Goal: Transaction & Acquisition: Purchase product/service

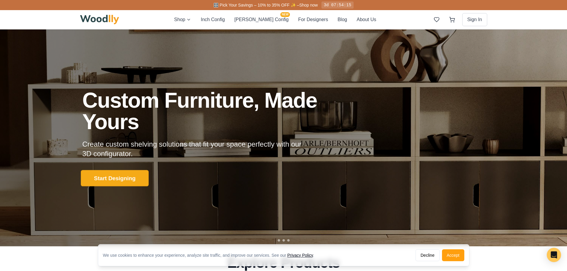
click at [99, 180] on button "Start Designing" at bounding box center [115, 178] width 68 height 16
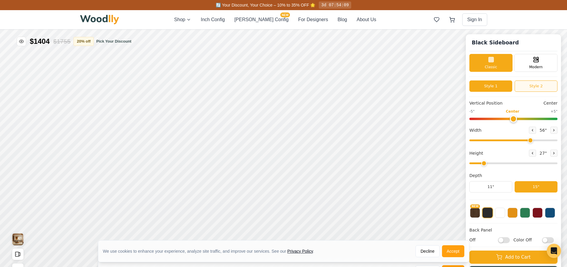
click at [534, 88] on button "Style 2" at bounding box center [535, 85] width 43 height 11
click at [491, 88] on button "Style 1" at bounding box center [490, 85] width 43 height 11
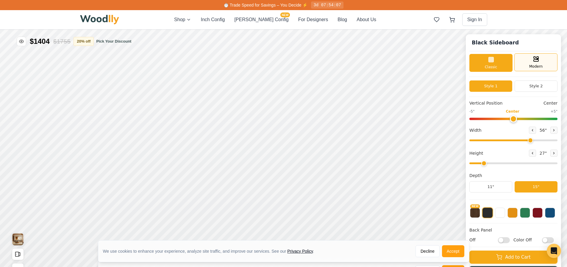
click at [536, 62] on icon at bounding box center [535, 58] width 7 height 7
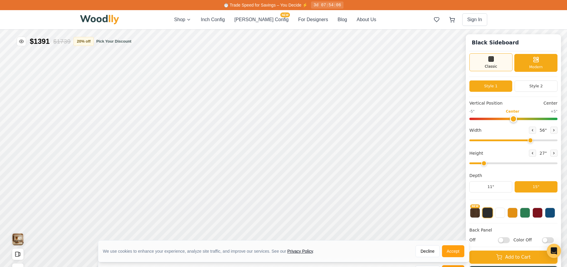
click at [501, 63] on div "Classic" at bounding box center [490, 62] width 43 height 18
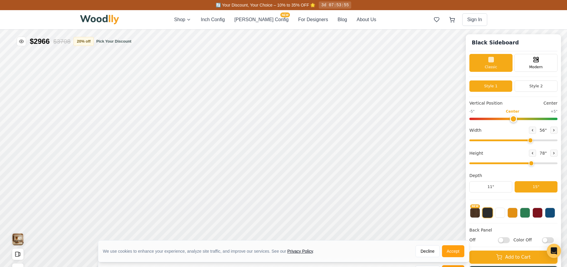
drag, startPoint x: 490, startPoint y: 163, endPoint x: 535, endPoint y: 165, distance: 45.6
type input "6"
click at [535, 164] on input "range" at bounding box center [513, 163] width 88 height 2
drag, startPoint x: 533, startPoint y: 141, endPoint x: 521, endPoint y: 141, distance: 11.6
type input "48"
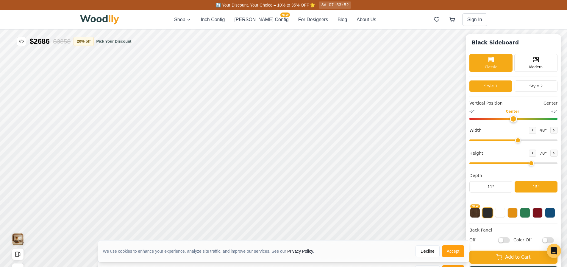
click at [521, 141] on input "range" at bounding box center [513, 140] width 88 height 2
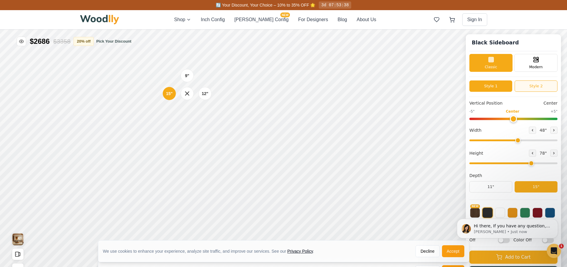
click at [536, 89] on button "Style 2" at bounding box center [535, 85] width 43 height 11
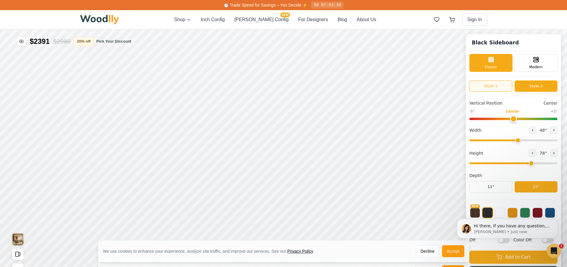
click at [494, 90] on button "Style 1" at bounding box center [490, 85] width 43 height 11
click at [535, 89] on button "Style 2" at bounding box center [535, 85] width 43 height 11
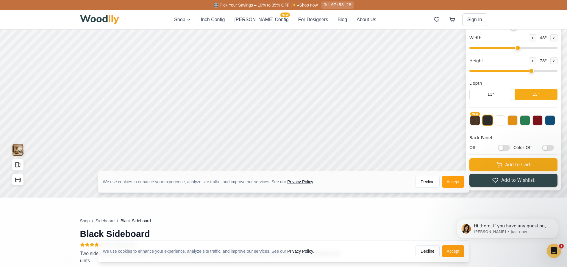
scroll to position [60, 0]
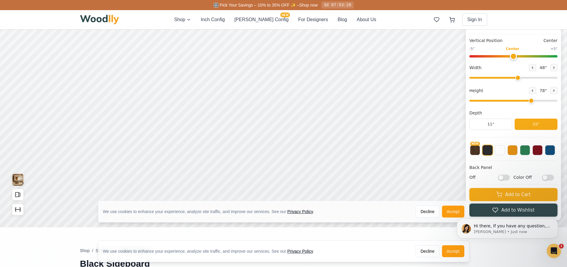
click at [551, 177] on input "Color Off" at bounding box center [548, 177] width 12 height 6
click at [551, 177] on input "Color On" at bounding box center [548, 177] width 12 height 6
checkbox input "false"
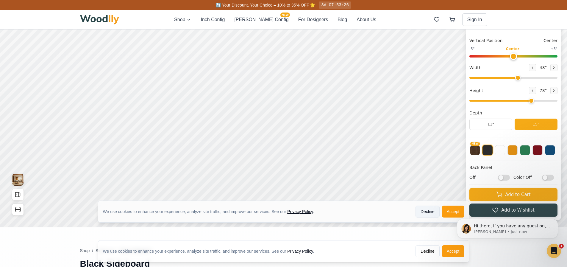
click at [423, 209] on button "Decline" at bounding box center [427, 211] width 24 height 12
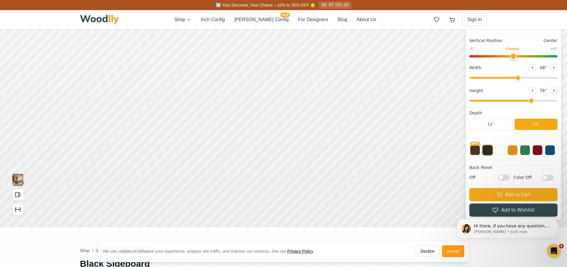
click at [427, 246] on button "Decline" at bounding box center [427, 251] width 24 height 12
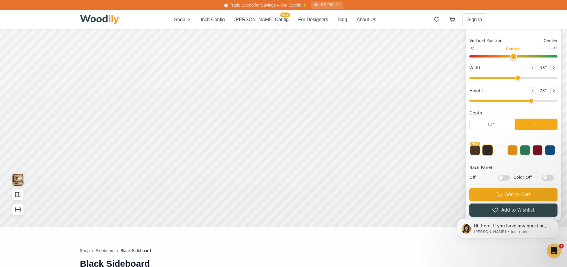
click at [489, 150] on button at bounding box center [487, 150] width 11 height 11
click at [478, 151] on button "NEW" at bounding box center [475, 149] width 10 height 10
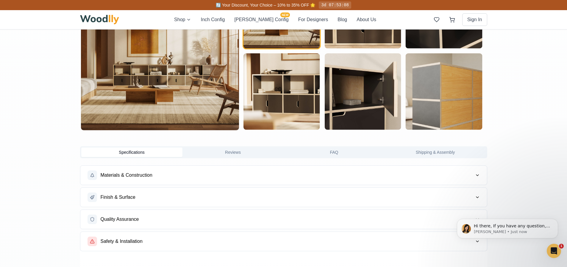
scroll to position [536, 0]
